Goal: Information Seeking & Learning: Learn about a topic

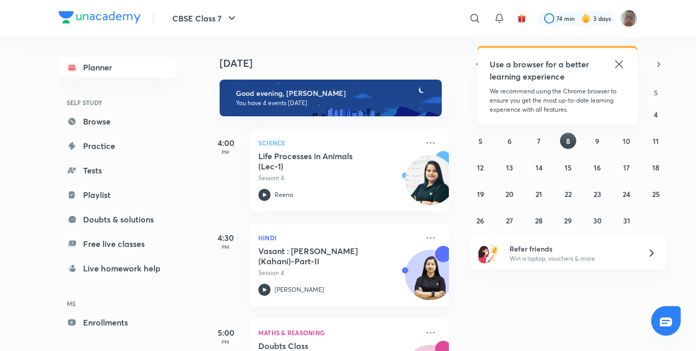
scroll to position [161, 0]
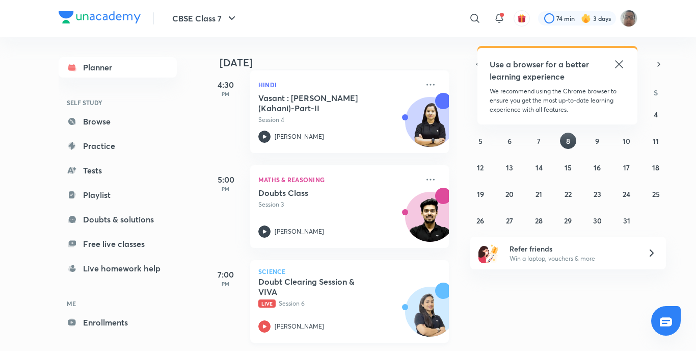
click at [265, 320] on icon at bounding box center [264, 326] width 12 height 12
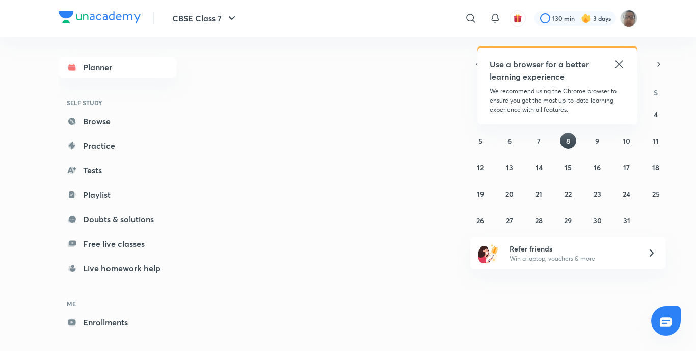
drag, startPoint x: 0, startPoint y: 0, endPoint x: 340, endPoint y: 264, distance: 430.5
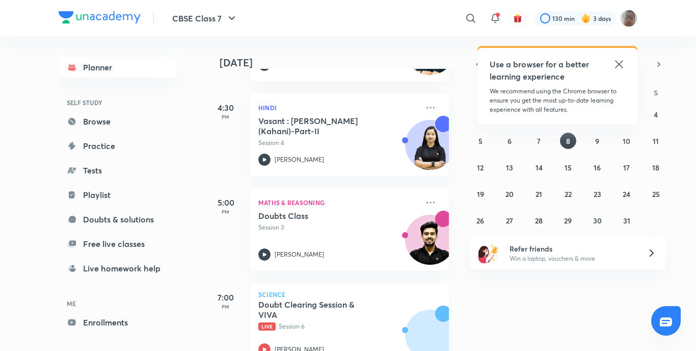
scroll to position [161, 0]
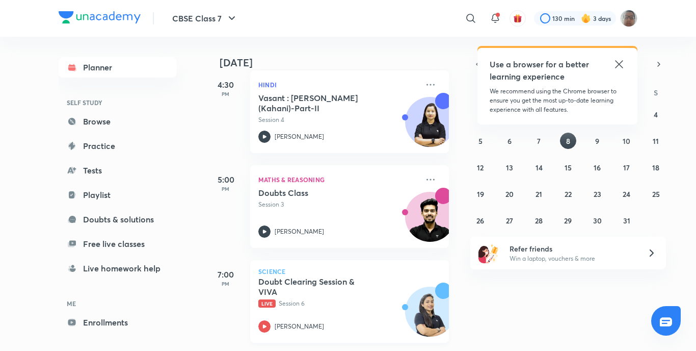
click at [270, 320] on icon at bounding box center [264, 326] width 12 height 12
